Goal: Task Accomplishment & Management: Use online tool/utility

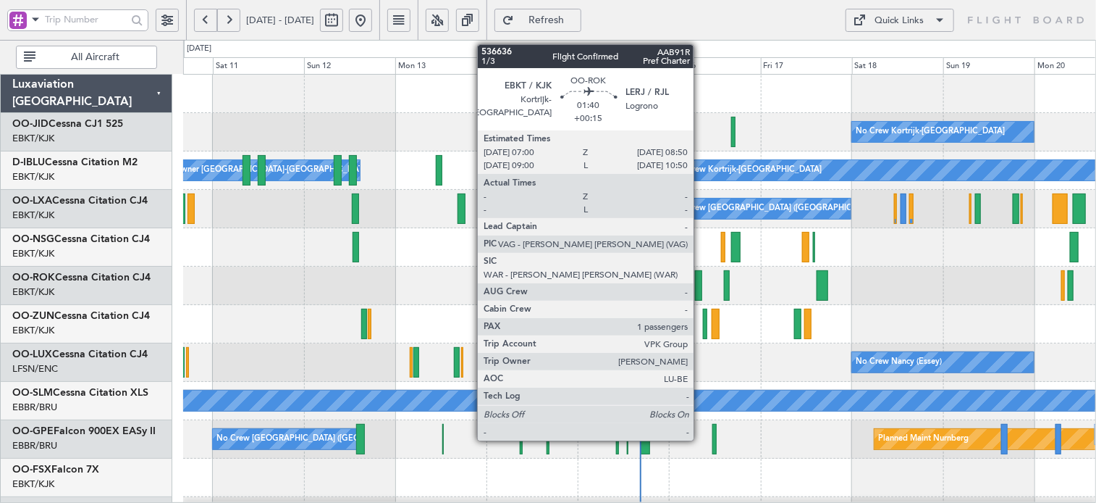
click at [700, 285] on div at bounding box center [698, 285] width 7 height 30
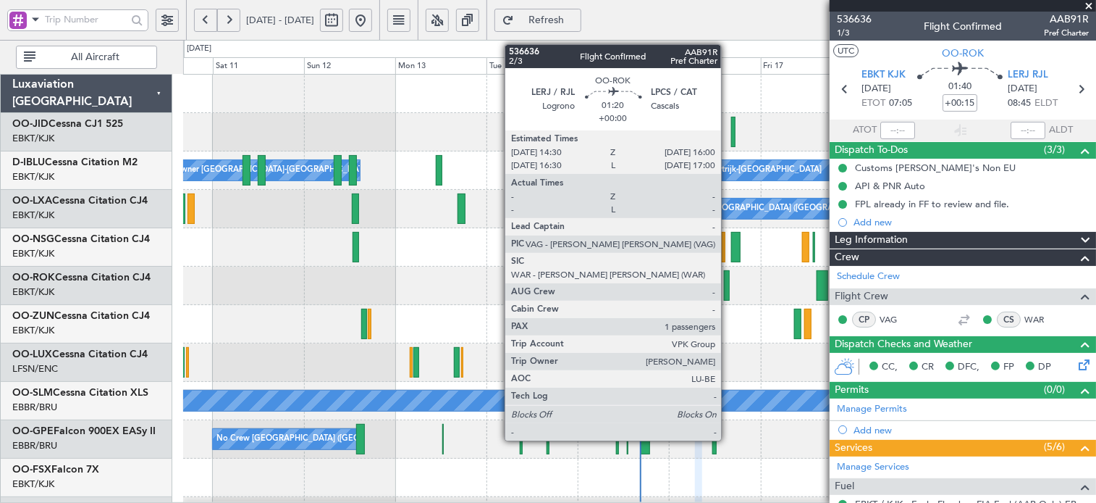
click at [728, 282] on div at bounding box center [727, 285] width 6 height 30
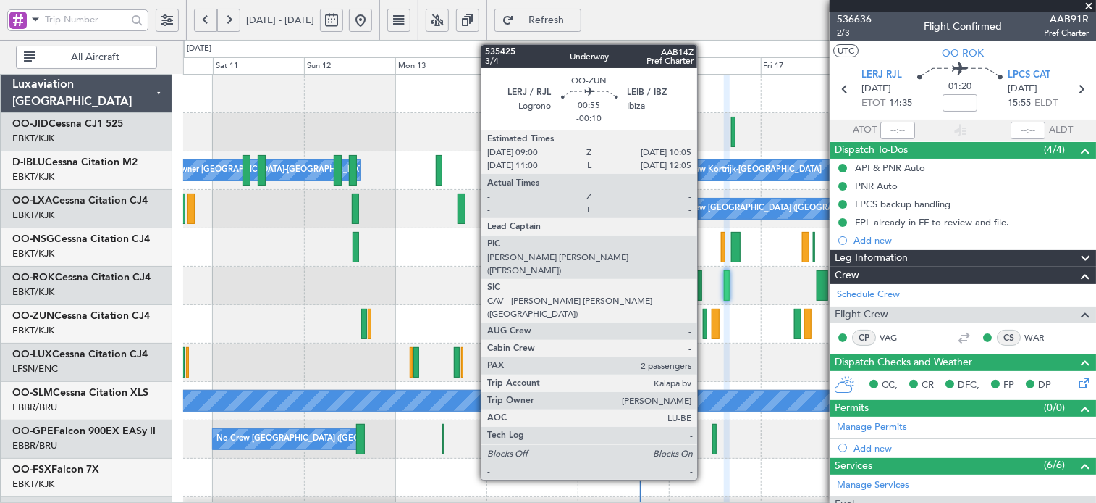
click at [704, 328] on div at bounding box center [705, 324] width 4 height 30
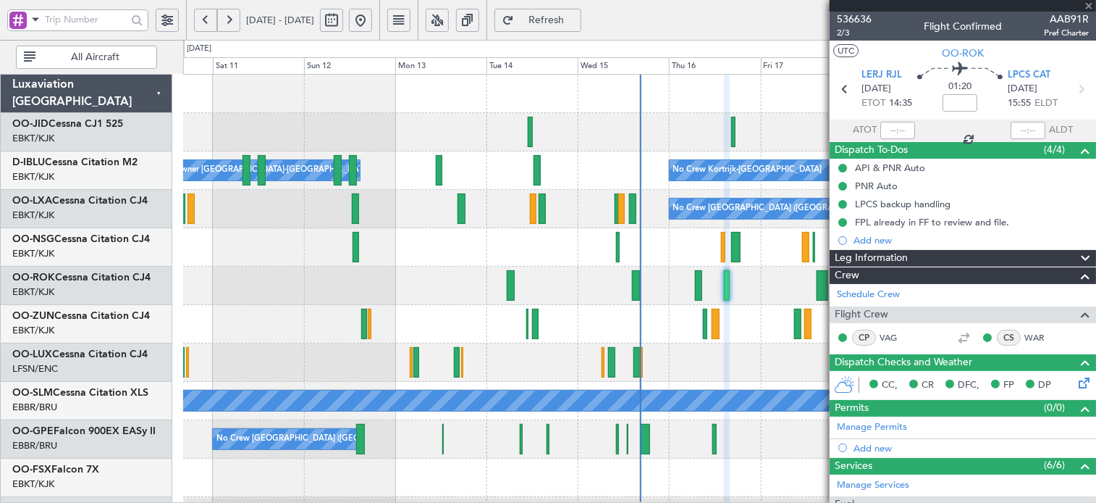
type input "-00:10"
type input "2"
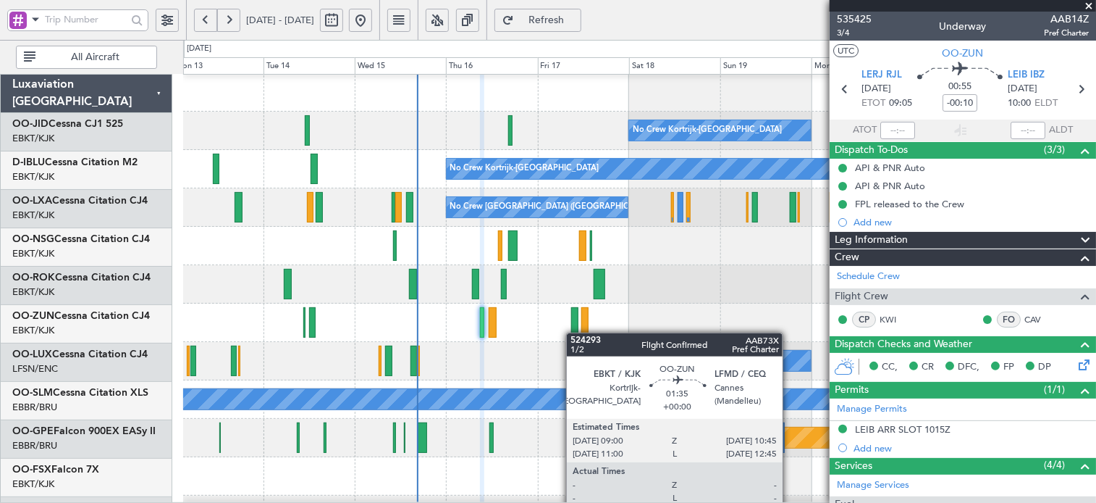
scroll to position [1, 0]
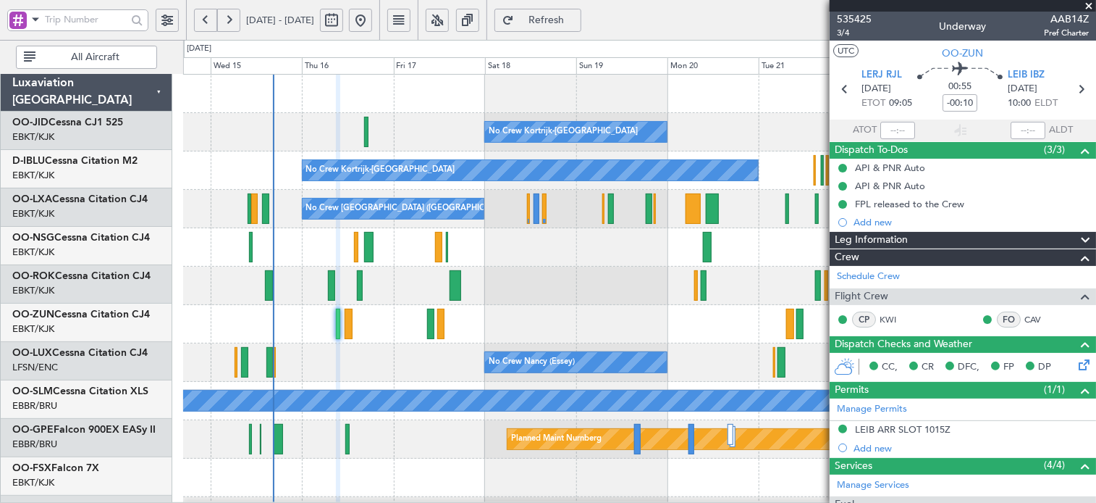
scroll to position [0, 0]
click at [449, 19] on button at bounding box center [437, 20] width 23 height 23
